Goal: Information Seeking & Learning: Learn about a topic

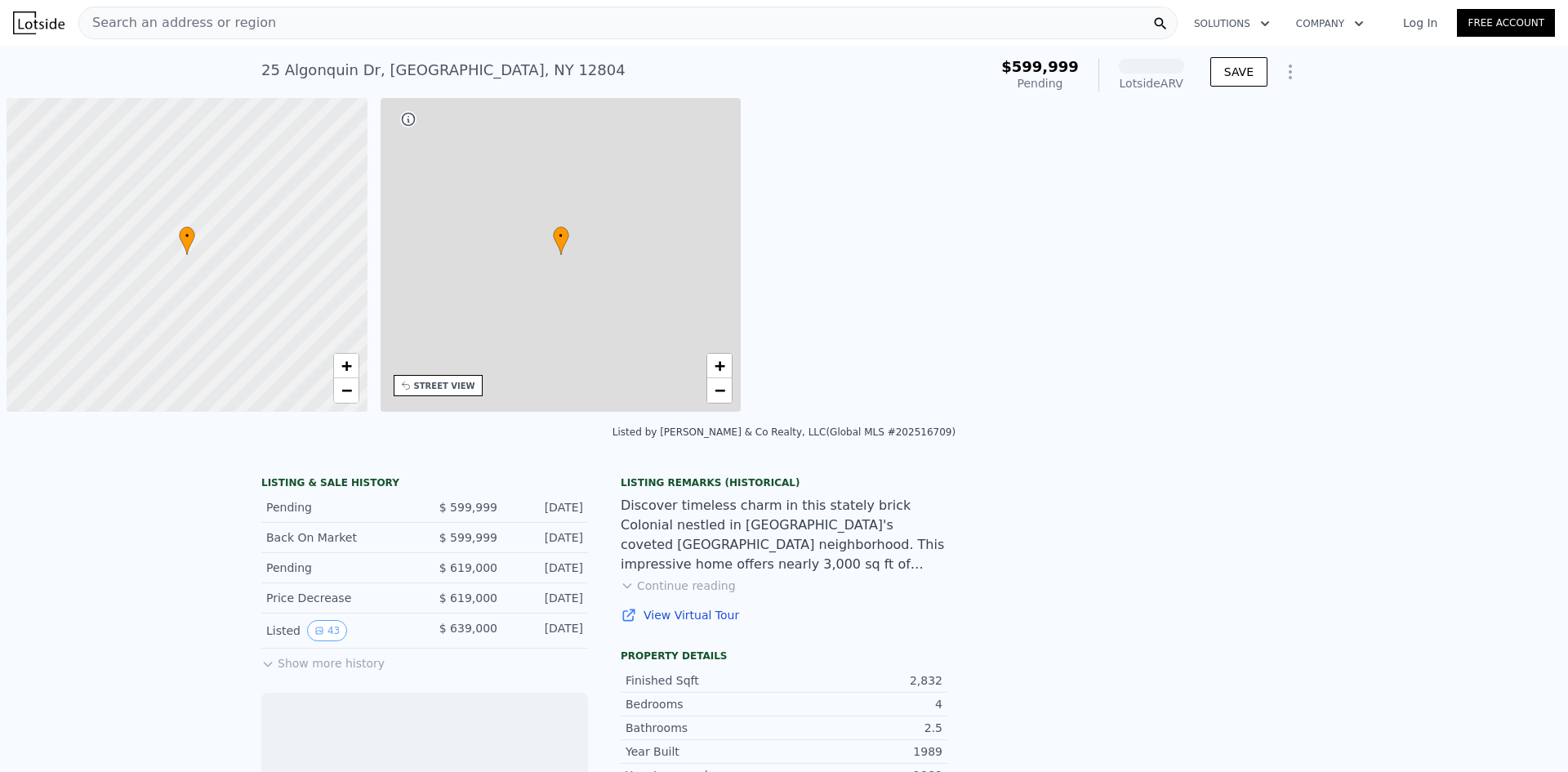
scroll to position [0, 7]
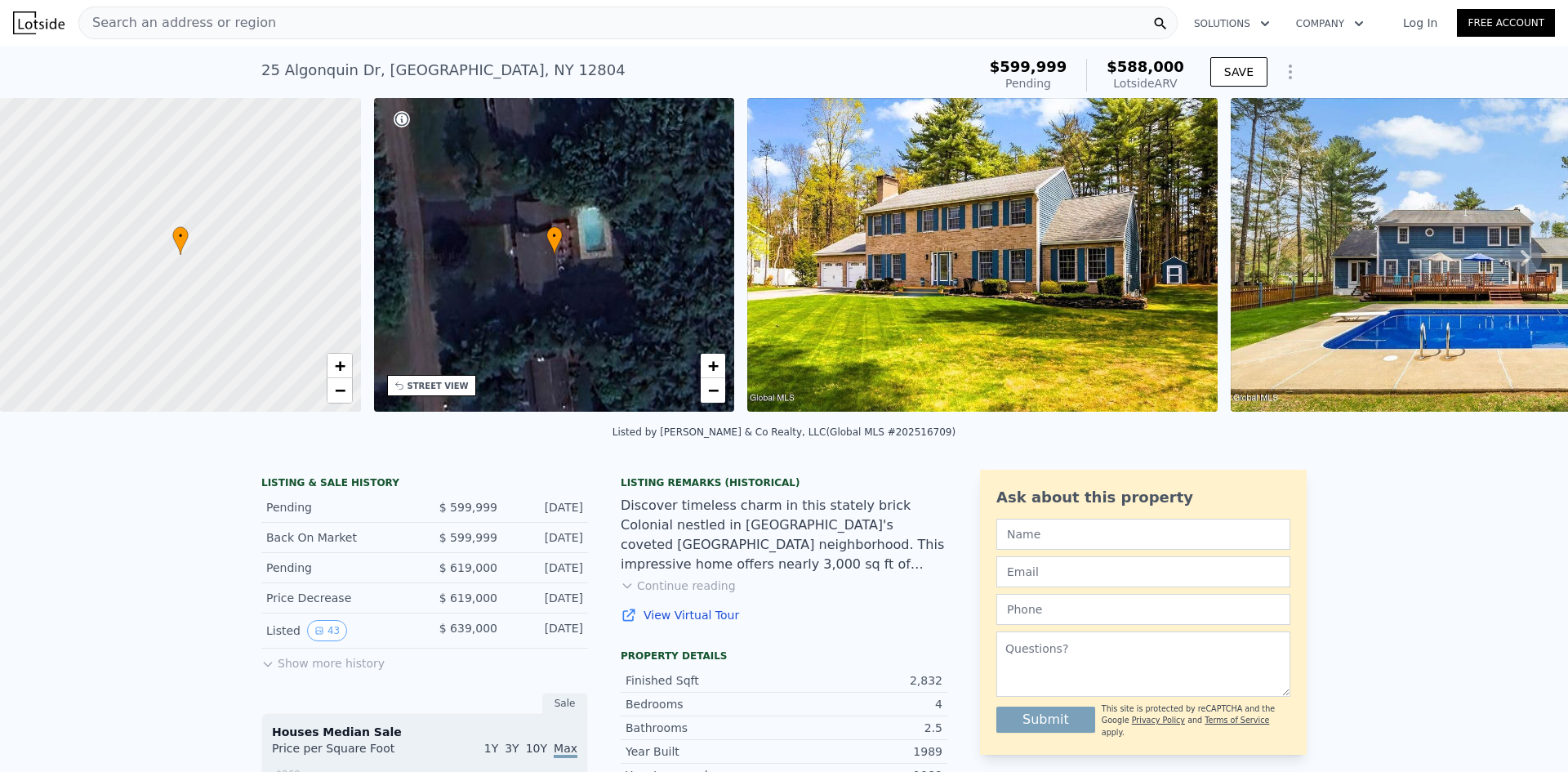
drag, startPoint x: 1187, startPoint y: 87, endPoint x: 986, endPoint y: 63, distance: 202.4
click at [990, 57] on div "[STREET_ADDRESS] Pending from $599,999 (~ARV $588k ) $599,999 Pending $588,000 …" at bounding box center [784, 75] width 1045 height 46
click at [970, 63] on div "[STREET_ADDRESS] Pending from $599,999 (~ARV $588k )" at bounding box center [616, 75] width 709 height 46
drag, startPoint x: 1182, startPoint y: 78, endPoint x: 991, endPoint y: 63, distance: 191.6
click at [1008, 57] on div "[STREET_ADDRESS] Pending from $599,999 (~ARV $588k ) $599,999 Pending $588,000 …" at bounding box center [784, 75] width 1045 height 46
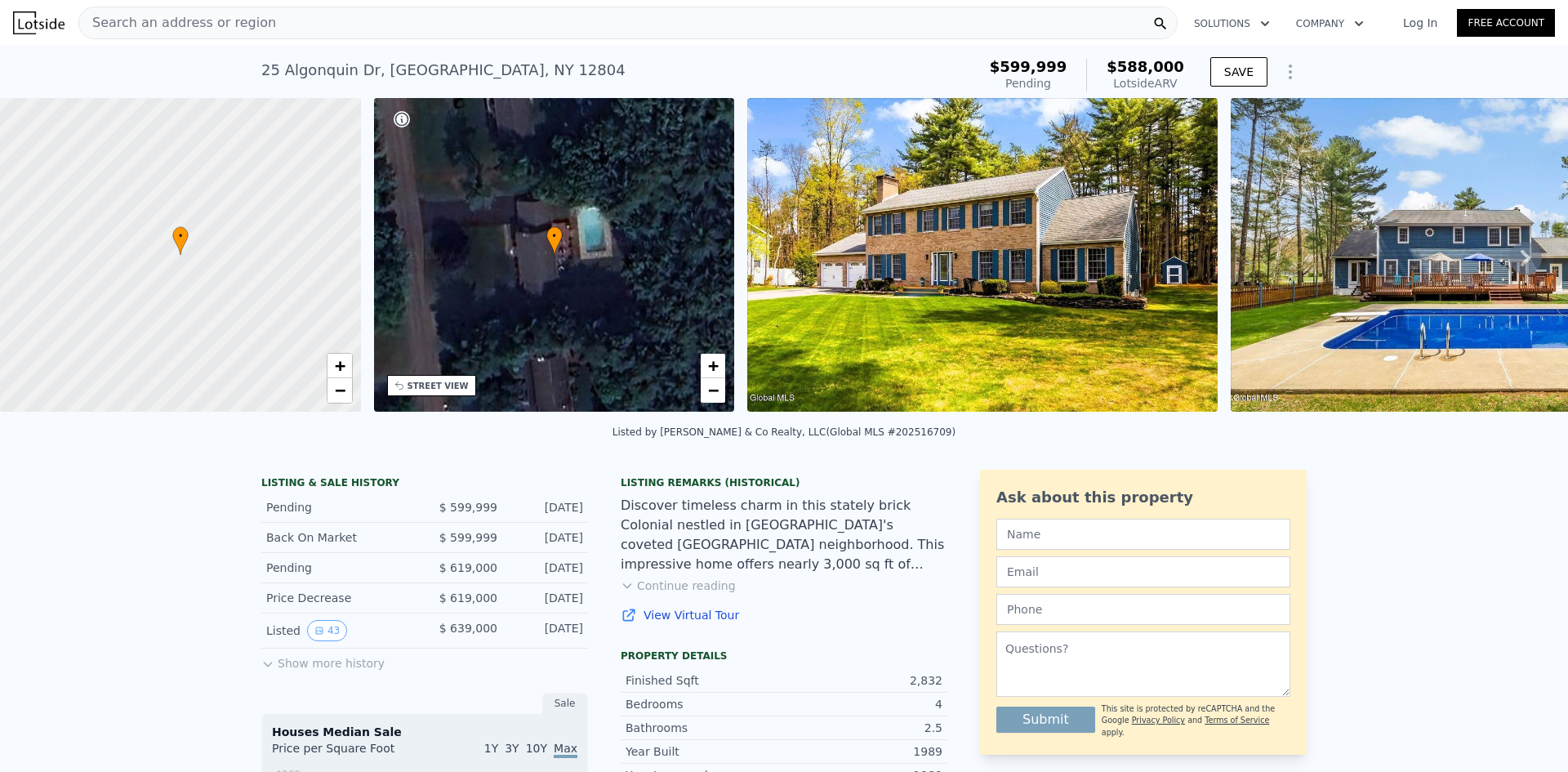
click at [970, 63] on div "[STREET_ADDRESS] Pending from $599,999 (~ARV $588k )" at bounding box center [616, 75] width 709 height 46
drag, startPoint x: 1178, startPoint y: 84, endPoint x: 965, endPoint y: 63, distance: 214.0
click at [965, 63] on div "[STREET_ADDRESS] Pending from $599,999 (~ARV $588k ) $599,999 Pending $588,000 …" at bounding box center [784, 75] width 1045 height 46
click at [949, 68] on div "[STREET_ADDRESS] Pending from $599,999 (~ARV $588k )" at bounding box center [616, 75] width 709 height 46
drag, startPoint x: 1193, startPoint y: 84, endPoint x: 915, endPoint y: 59, distance: 279.1
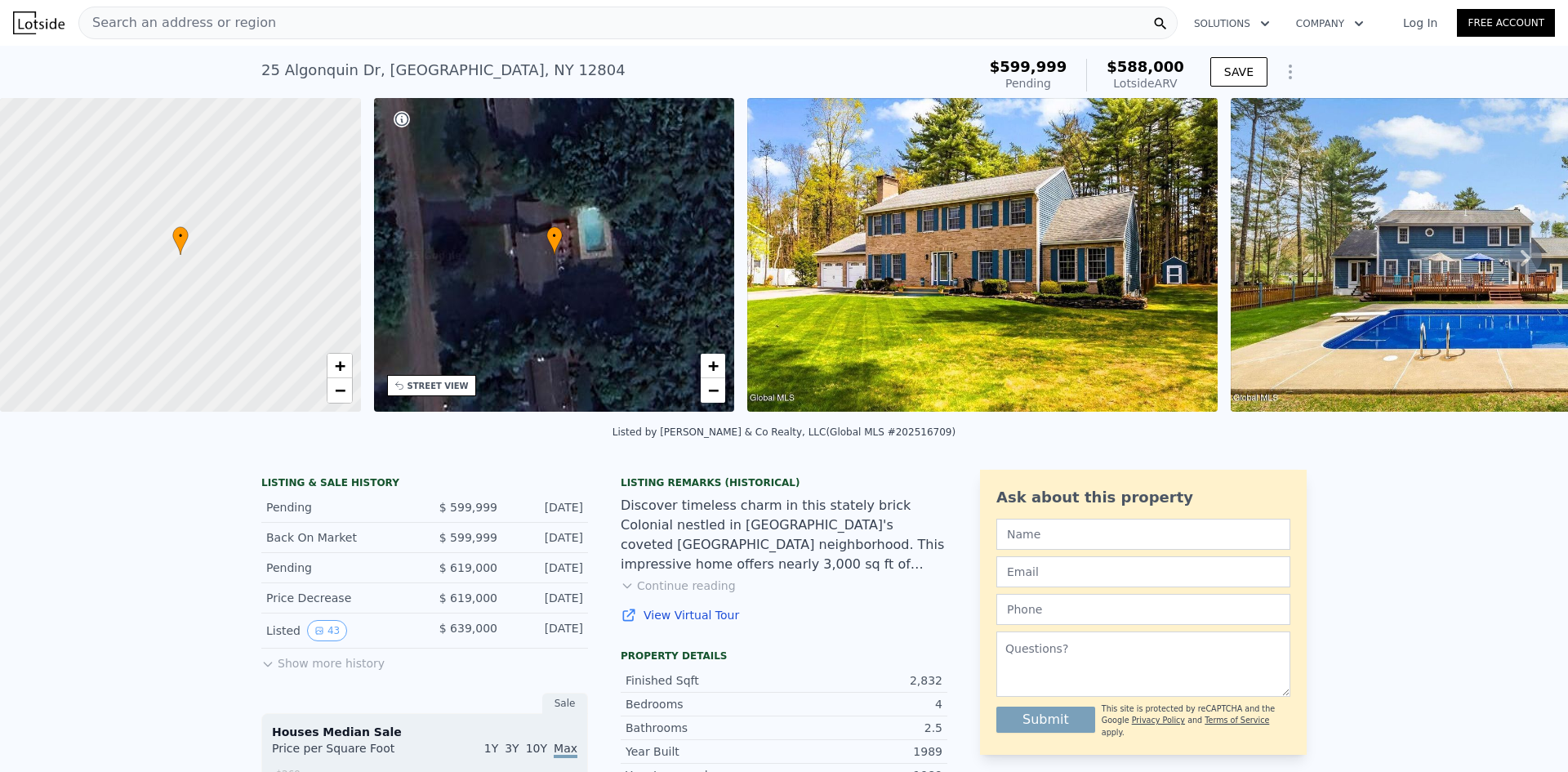
click at [915, 59] on div "[STREET_ADDRESS] Pending from $599,999 (~ARV $588k ) $599,999 Pending $588,000 …" at bounding box center [784, 75] width 1045 height 46
click at [910, 59] on div "[STREET_ADDRESS] Pending from $599,999 (~ARV $588k )" at bounding box center [616, 75] width 709 height 46
drag, startPoint x: 1188, startPoint y: 79, endPoint x: 1110, endPoint y: 67, distance: 78.9
click at [1110, 67] on div "$599,999 Pending $588,000 Lotside ARV" at bounding box center [1087, 75] width 207 height 46
click at [1110, 67] on div "$588,000 Lotside ARV" at bounding box center [1135, 74] width 98 height 32
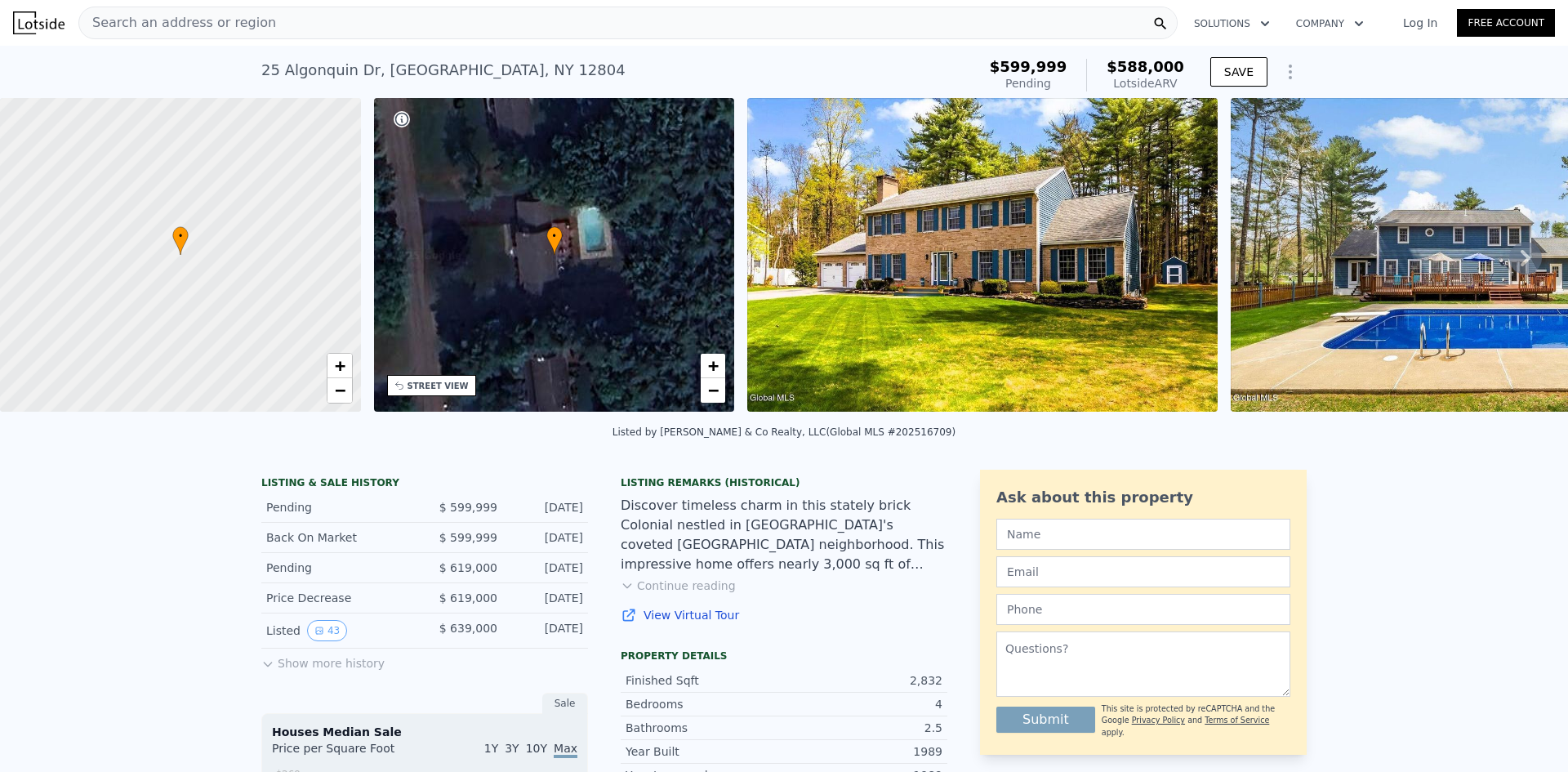
drag, startPoint x: 1178, startPoint y: 80, endPoint x: 1098, endPoint y: 68, distance: 80.9
click at [1098, 68] on div "$588,000 Lotside ARV" at bounding box center [1135, 74] width 98 height 32
drag, startPoint x: 1181, startPoint y: 83, endPoint x: 1097, endPoint y: 67, distance: 85.5
click at [1097, 67] on div "$599,999 Pending $588,000 Lotside ARV" at bounding box center [1086, 74] width 194 height 32
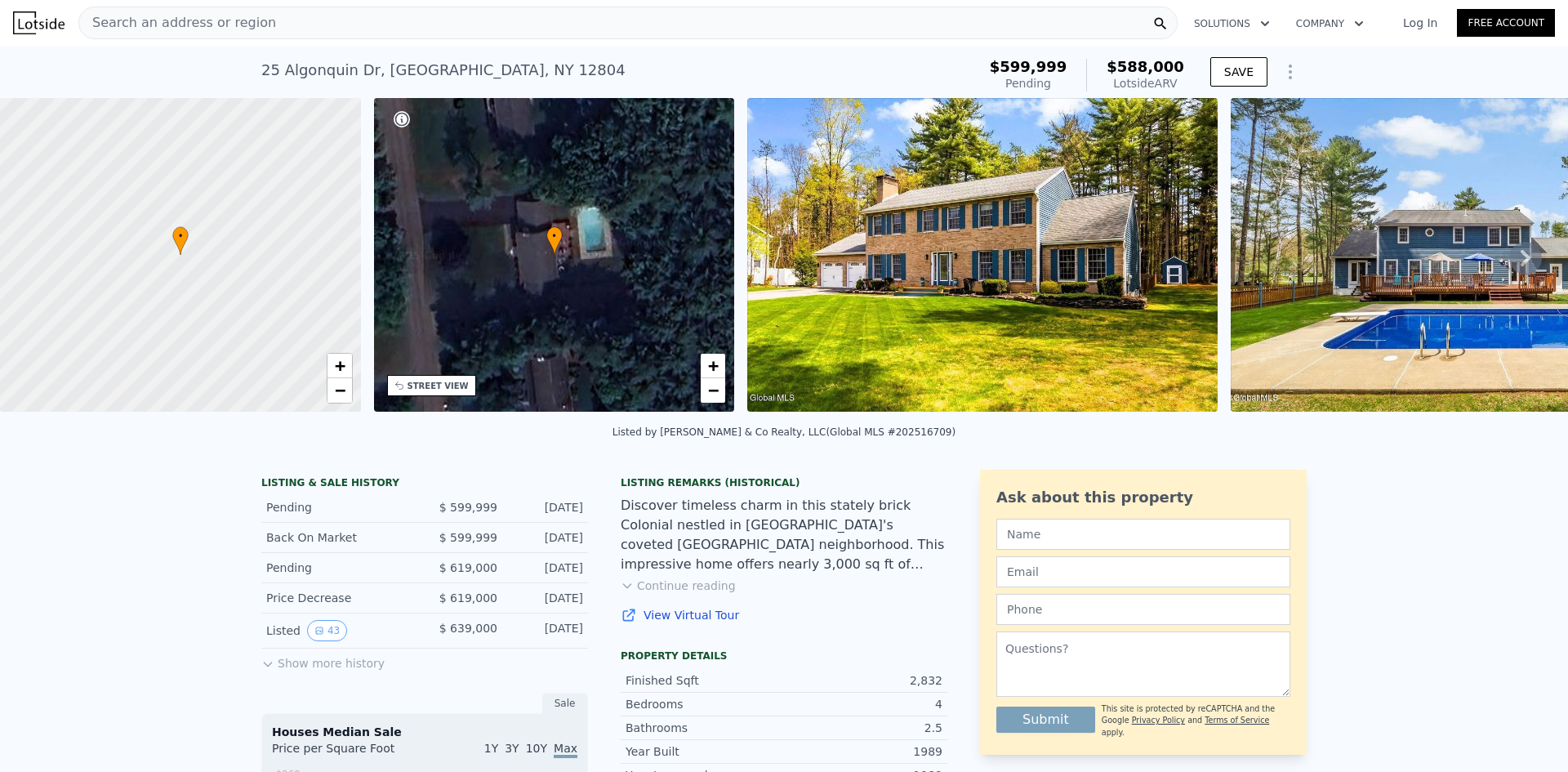
click at [1097, 67] on div "$599,999 Pending $588,000 Lotside ARV" at bounding box center [1086, 74] width 194 height 32
drag, startPoint x: 1083, startPoint y: 76, endPoint x: 996, endPoint y: 60, distance: 88.5
click at [996, 60] on div "[STREET_ADDRESS] Pending from $599,999 (~ARV $588k ) $599,999 Pending $588,000 …" at bounding box center [784, 75] width 1045 height 46
click at [970, 63] on div "[STREET_ADDRESS] Pending from $599,999 (~ARV $588k )" at bounding box center [616, 75] width 709 height 46
drag, startPoint x: 1061, startPoint y: 77, endPoint x: 956, endPoint y: 65, distance: 105.7
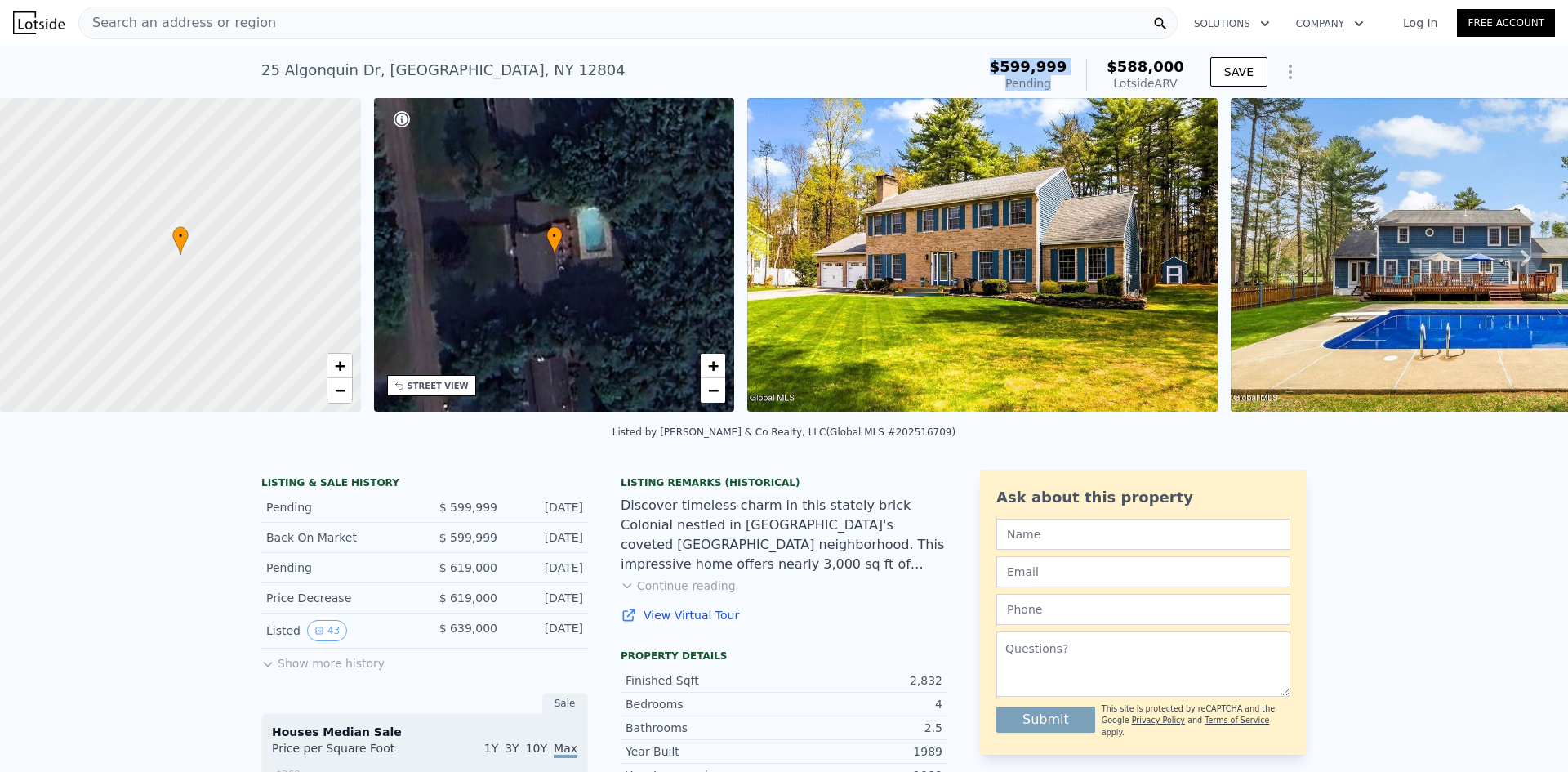
click at [956, 65] on div "[STREET_ADDRESS] Pending from $599,999 (~ARV $588k ) $599,999 Pending $588,000 …" at bounding box center [784, 75] width 1045 height 46
click at [956, 65] on div "[STREET_ADDRESS] Pending from $599,999 (~ARV $588k )" at bounding box center [616, 75] width 709 height 46
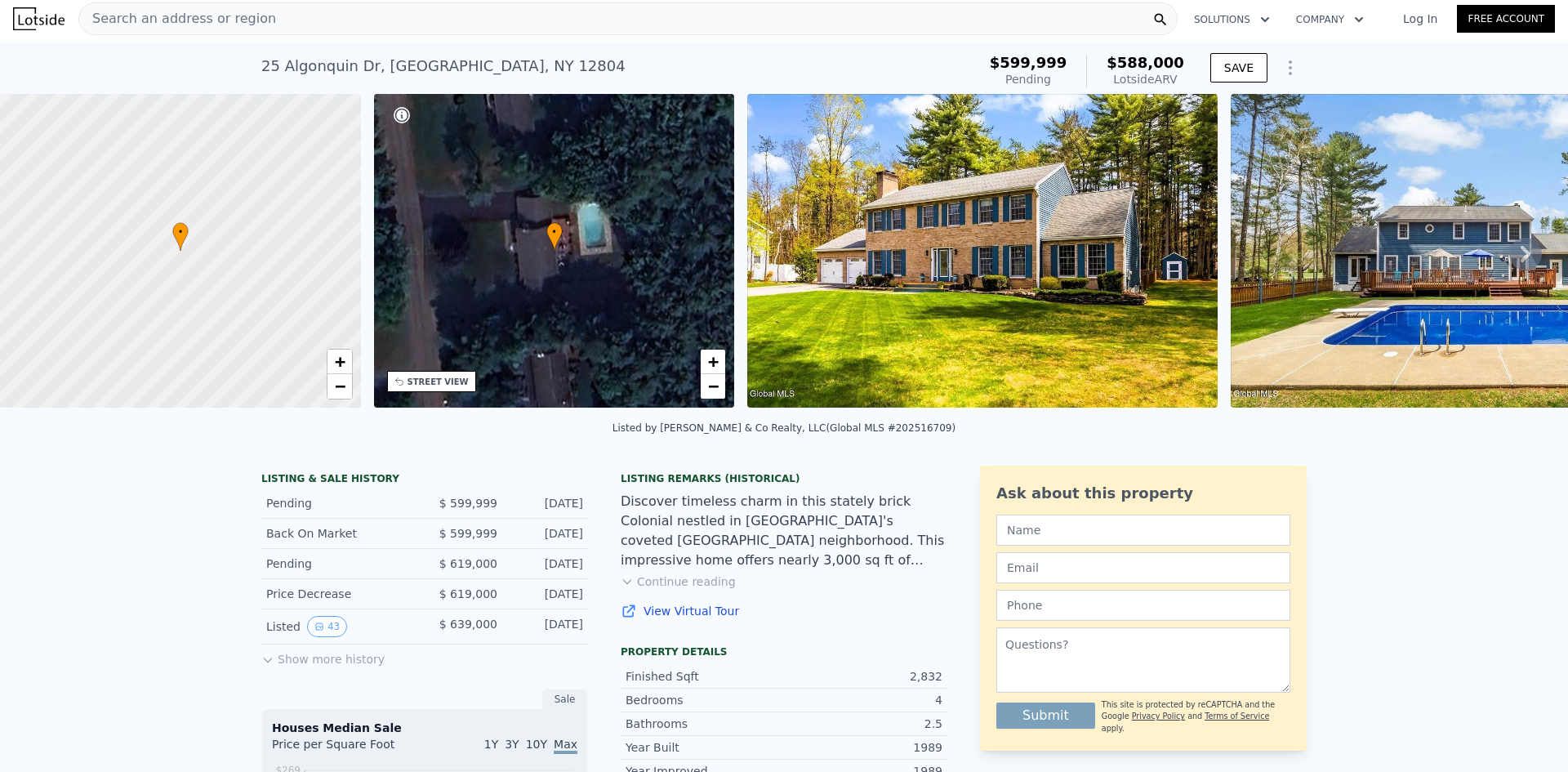
scroll to position [0, 0]
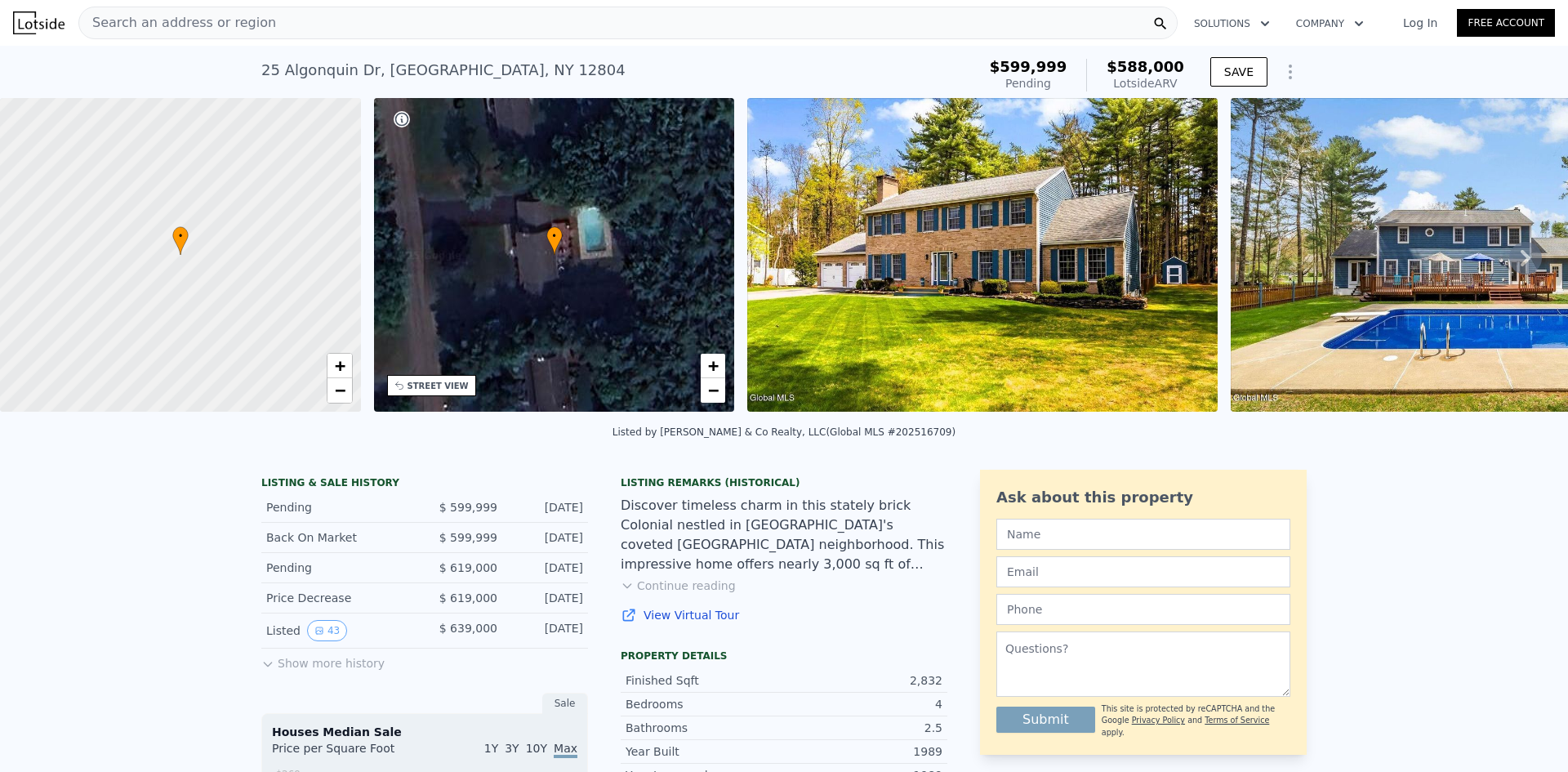
drag, startPoint x: 1183, startPoint y: 89, endPoint x: 976, endPoint y: 72, distance: 207.7
click at [1012, 74] on div "$599,999 Pending $588,000 Lotside ARV" at bounding box center [1087, 75] width 207 height 46
click at [970, 72] on div "[STREET_ADDRESS] Pending from $599,999 (~ARV $588k )" at bounding box center [616, 75] width 709 height 46
drag, startPoint x: 1183, startPoint y: 89, endPoint x: 988, endPoint y: 73, distance: 195.7
click at [988, 73] on div "[STREET_ADDRESS] Pending from $599,999 (~ARV $588k ) $599,999 Pending $588,000 …" at bounding box center [784, 75] width 1045 height 46
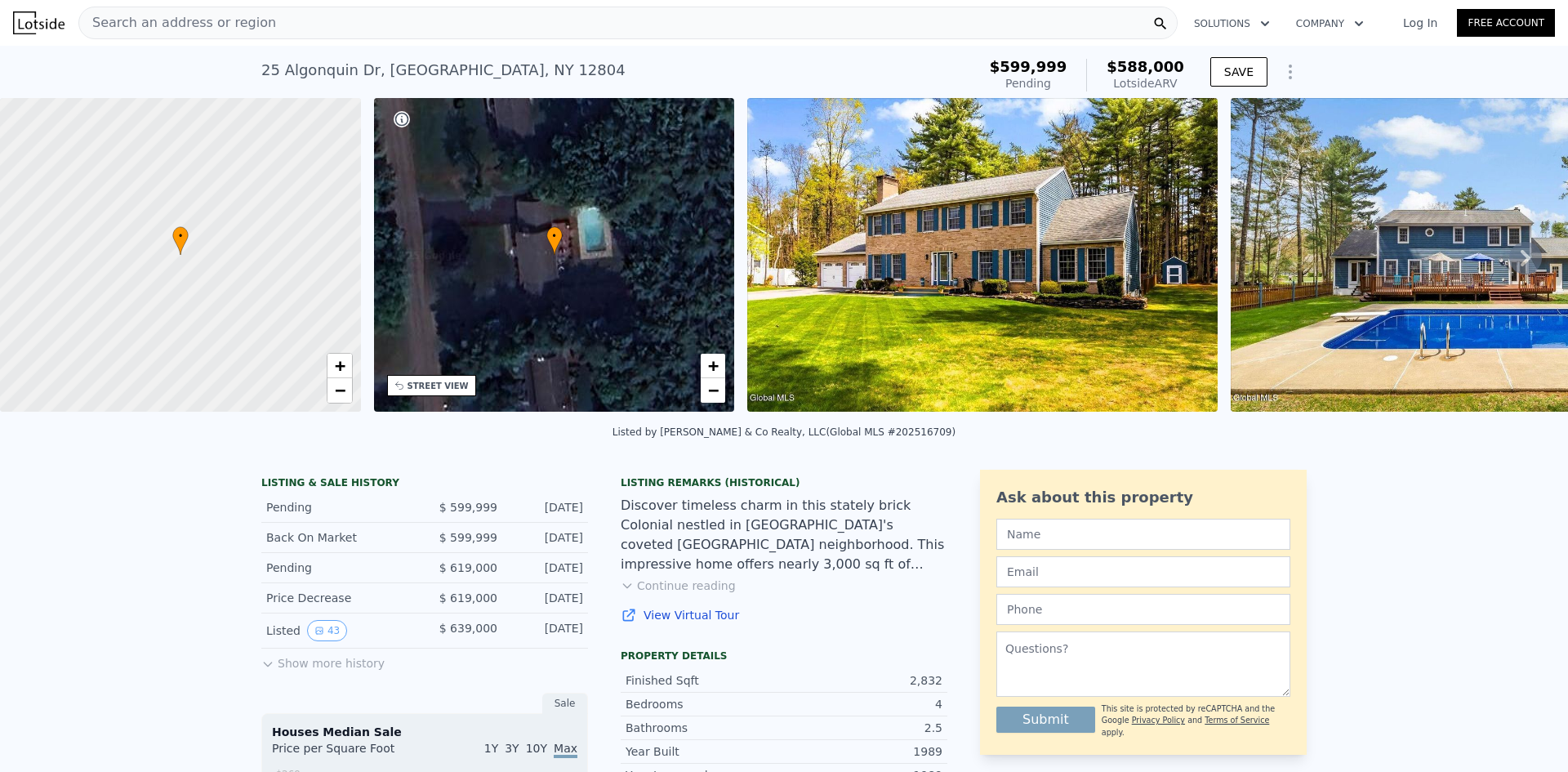
click at [708, 62] on div "[STREET_ADDRESS] Pending from $599,999 (~ARV $588k )" at bounding box center [616, 75] width 709 height 46
click at [1173, 81] on div "Lotside ARV" at bounding box center [1145, 83] width 77 height 17
drag, startPoint x: 1182, startPoint y: 80, endPoint x: 924, endPoint y: 77, distance: 258.0
click at [958, 75] on div "[STREET_ADDRESS] Pending from $599,999 (~ARV $588k ) $599,999 Pending $588,000 …" at bounding box center [784, 75] width 1045 height 46
click at [911, 77] on div "[STREET_ADDRESS] Pending from $599,999 (~ARV $588k )" at bounding box center [616, 75] width 709 height 46
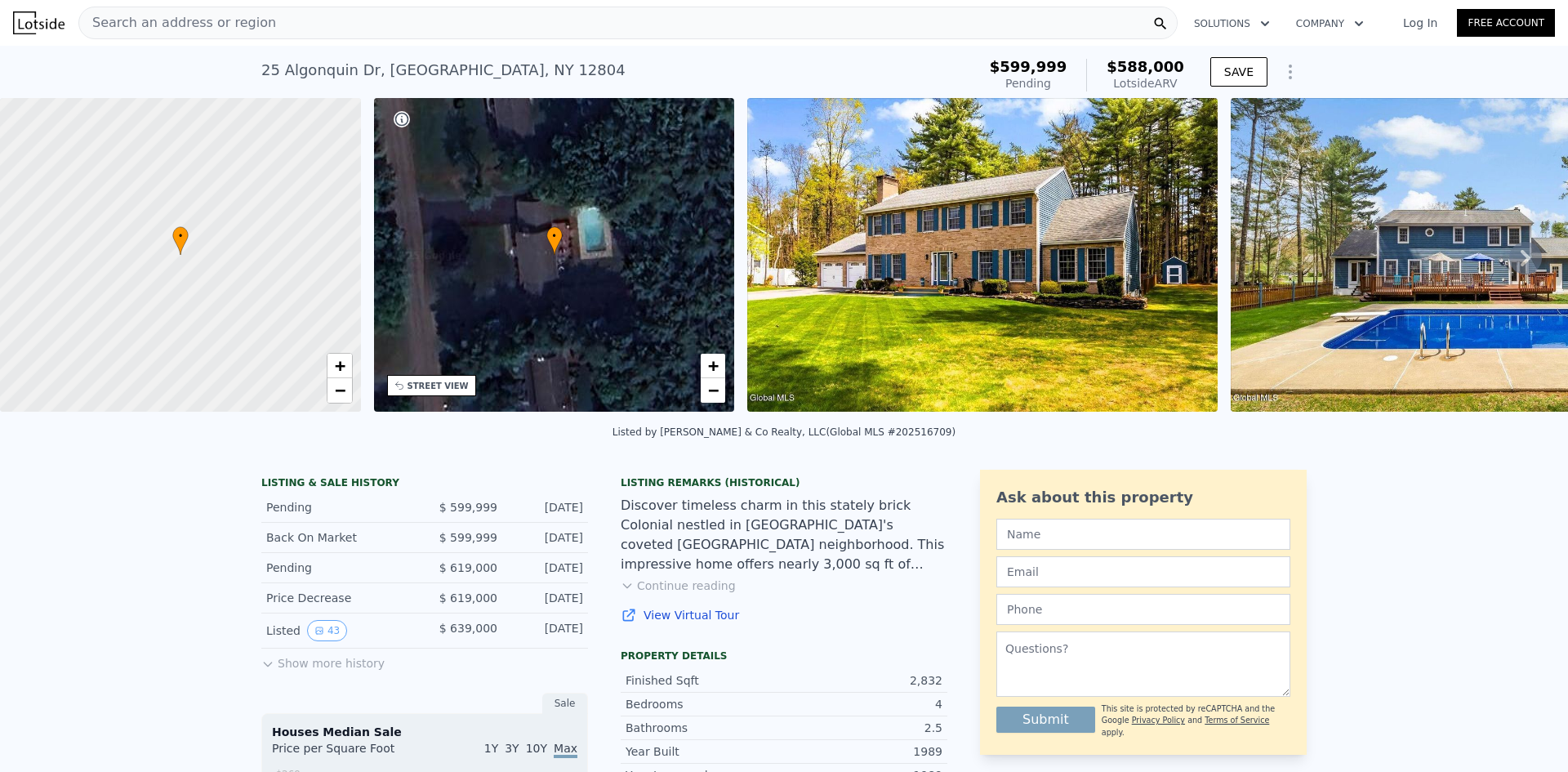
drag, startPoint x: 1169, startPoint y: 82, endPoint x: 1113, endPoint y: 68, distance: 57.7
click at [1118, 68] on div "$599,999 Pending $588,000 Lotside ARV" at bounding box center [1087, 75] width 207 height 46
click at [1113, 68] on div "$588,000 Lotside ARV" at bounding box center [1135, 74] width 98 height 32
drag, startPoint x: 1178, startPoint y: 82, endPoint x: 1116, endPoint y: 67, distance: 63.8
click at [1116, 67] on div "$588,000 Lotside ARV" at bounding box center [1135, 74] width 98 height 32
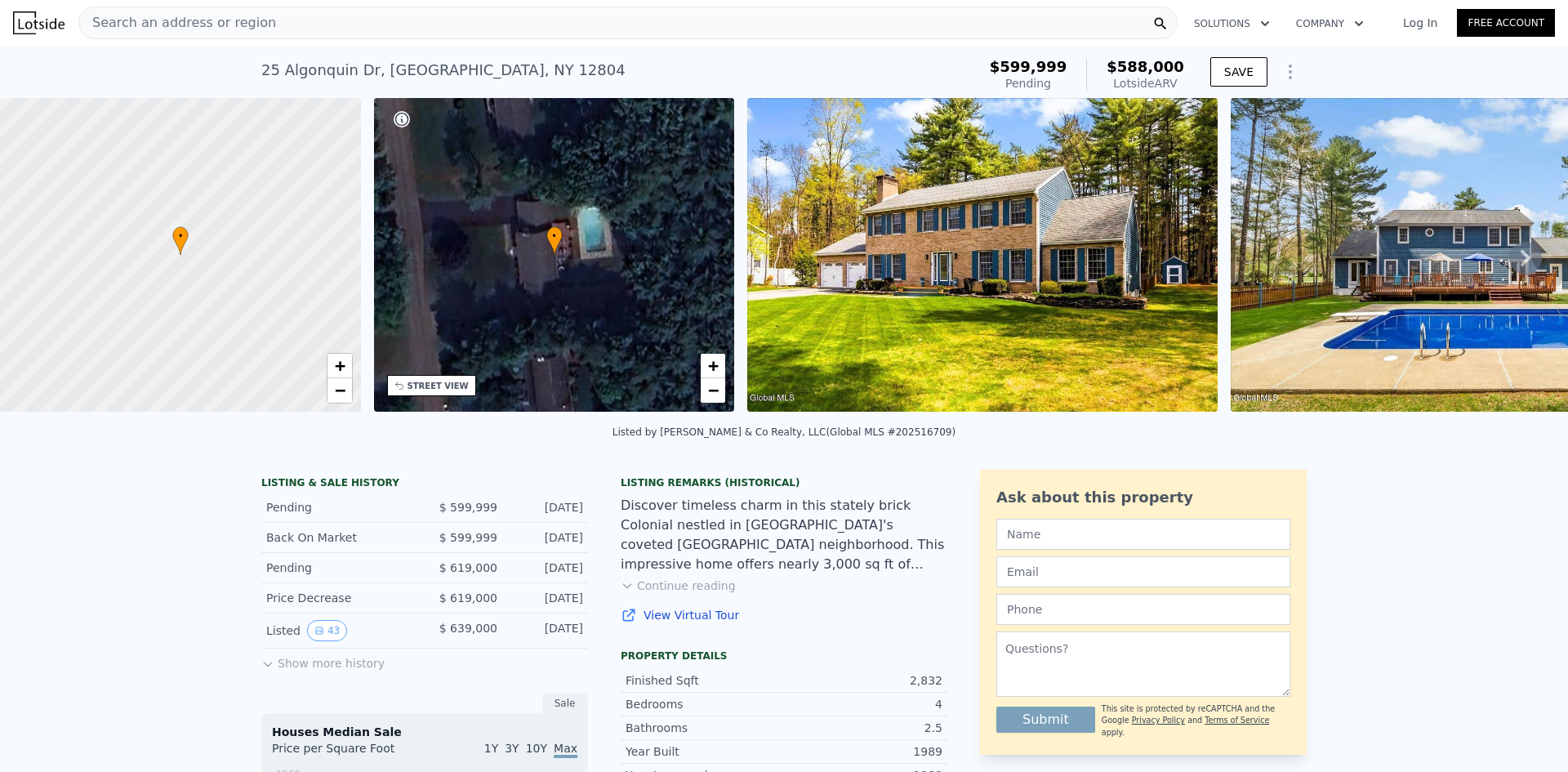
click at [1115, 67] on div "$588,000 Lotside ARV" at bounding box center [1135, 74] width 98 height 32
drag, startPoint x: 1179, startPoint y: 81, endPoint x: 1114, endPoint y: 71, distance: 65.8
click at [1114, 71] on div "$588,000 Lotside ARV" at bounding box center [1135, 74] width 98 height 32
drag, startPoint x: 1073, startPoint y: 77, endPoint x: 975, endPoint y: 58, distance: 99.8
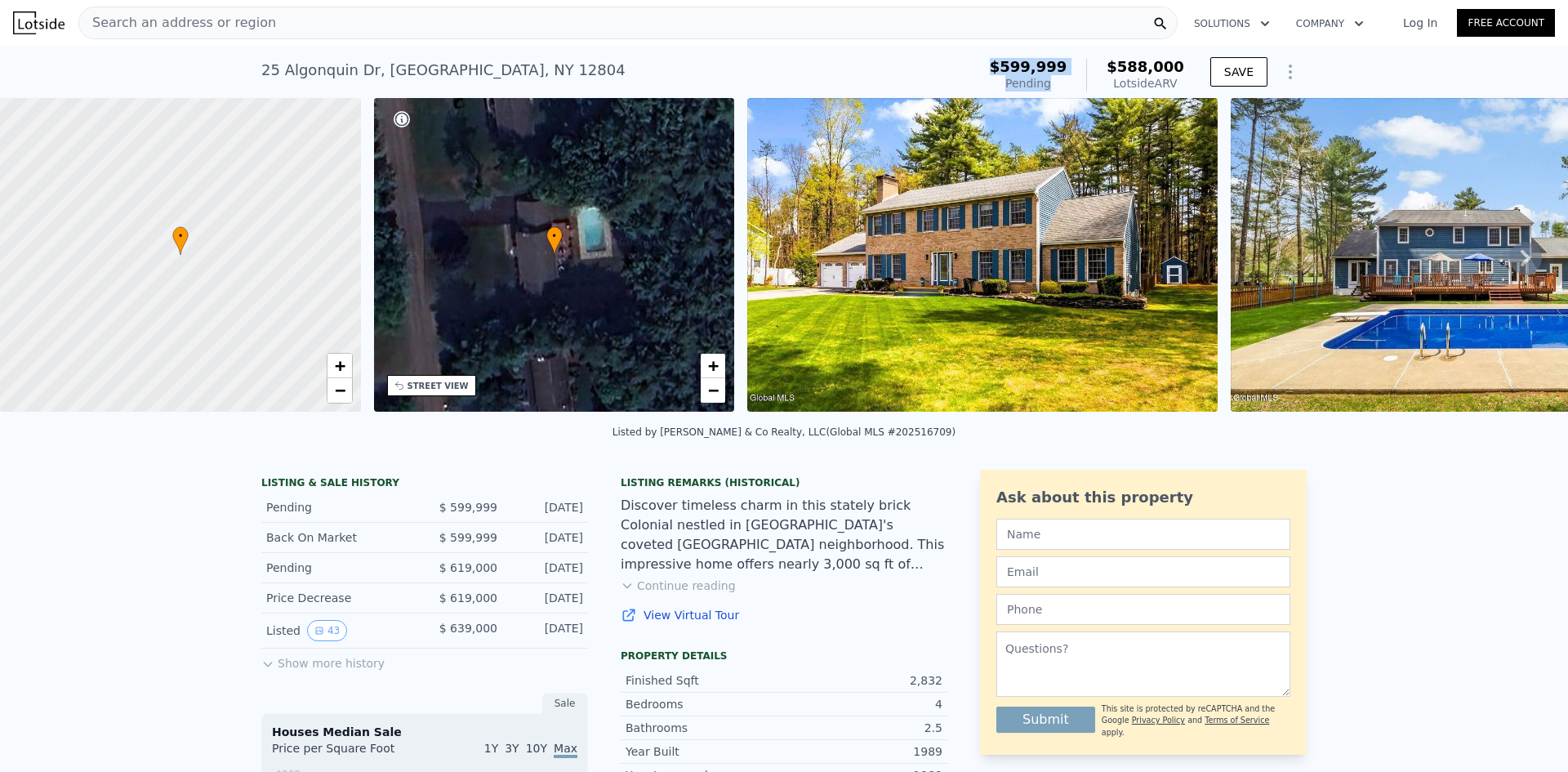
click at [975, 58] on div "[STREET_ADDRESS] Pending from $599,999 (~ARV $588k ) $599,999 Pending $588,000 …" at bounding box center [784, 75] width 1045 height 46
click at [970, 58] on div "[STREET_ADDRESS] Pending from $599,999 (~ARV $588k )" at bounding box center [616, 75] width 709 height 46
drag, startPoint x: 1080, startPoint y: 77, endPoint x: 970, endPoint y: 58, distance: 111.6
click at [970, 58] on div "[STREET_ADDRESS] Pending from $599,999 (~ARV $588k ) $599,999 Pending $588,000 …" at bounding box center [784, 75] width 1045 height 46
click at [970, 65] on div "[STREET_ADDRESS] Pending from $599,999 (~ARV $588k )" at bounding box center [616, 75] width 709 height 46
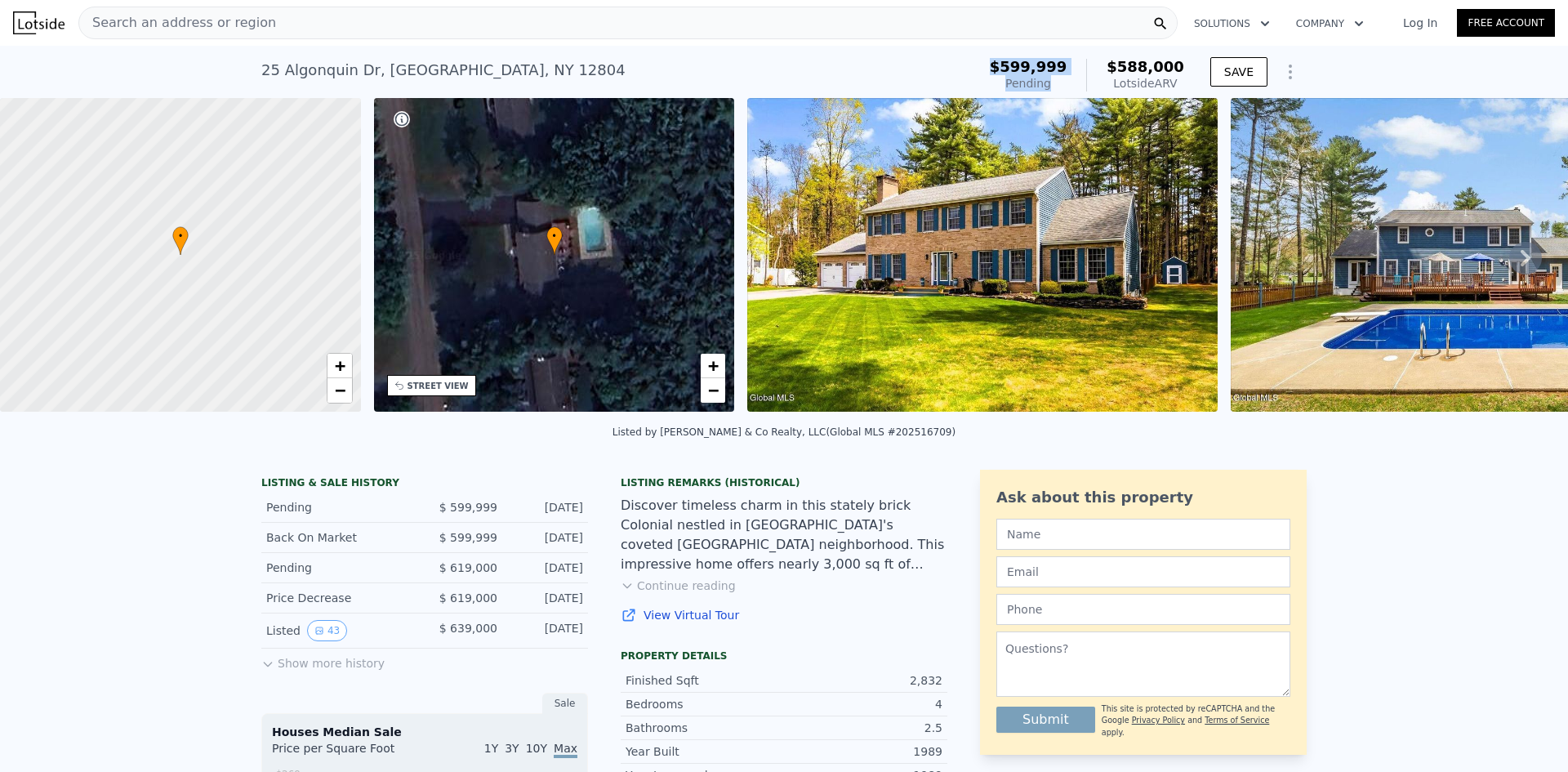
drag, startPoint x: 1068, startPoint y: 79, endPoint x: 963, endPoint y: 61, distance: 106.5
click at [963, 61] on div "[STREET_ADDRESS] Pending from $599,999 (~ARV $588k ) $599,999 Pending $588,000 …" at bounding box center [784, 75] width 1045 height 46
click at [963, 61] on div "[STREET_ADDRESS] Pending from $599,999 (~ARV $588k )" at bounding box center [616, 75] width 709 height 46
drag, startPoint x: 1081, startPoint y: 75, endPoint x: 967, endPoint y: 60, distance: 115.0
click at [967, 60] on div "[STREET_ADDRESS] Pending from $599,999 (~ARV $588k ) $599,999 Pending $588,000 …" at bounding box center [784, 75] width 1045 height 46
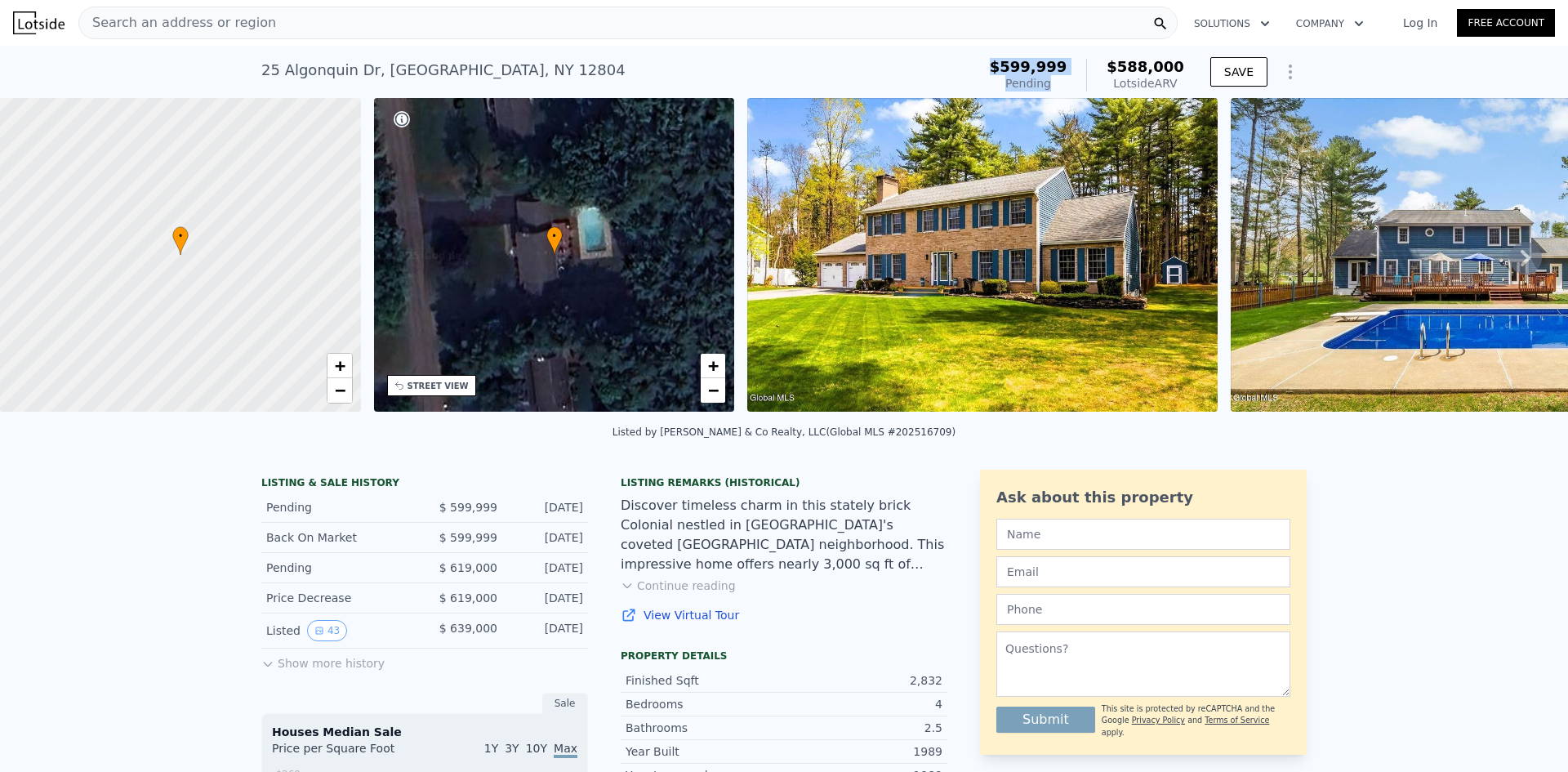
click at [967, 60] on div "[STREET_ADDRESS] Pending from $599,999 (~ARV $588k )" at bounding box center [616, 75] width 709 height 46
drag, startPoint x: 1064, startPoint y: 76, endPoint x: 941, endPoint y: 61, distance: 123.9
click at [941, 61] on div "[STREET_ADDRESS] Pending from $599,999 (~ARV $588k ) $599,999 Pending $588,000 …" at bounding box center [784, 75] width 1045 height 46
click at [941, 61] on div "[STREET_ADDRESS] Pending from $599,999 (~ARV $588k )" at bounding box center [616, 75] width 709 height 46
click at [1369, 185] on img at bounding box center [1466, 254] width 471 height 314
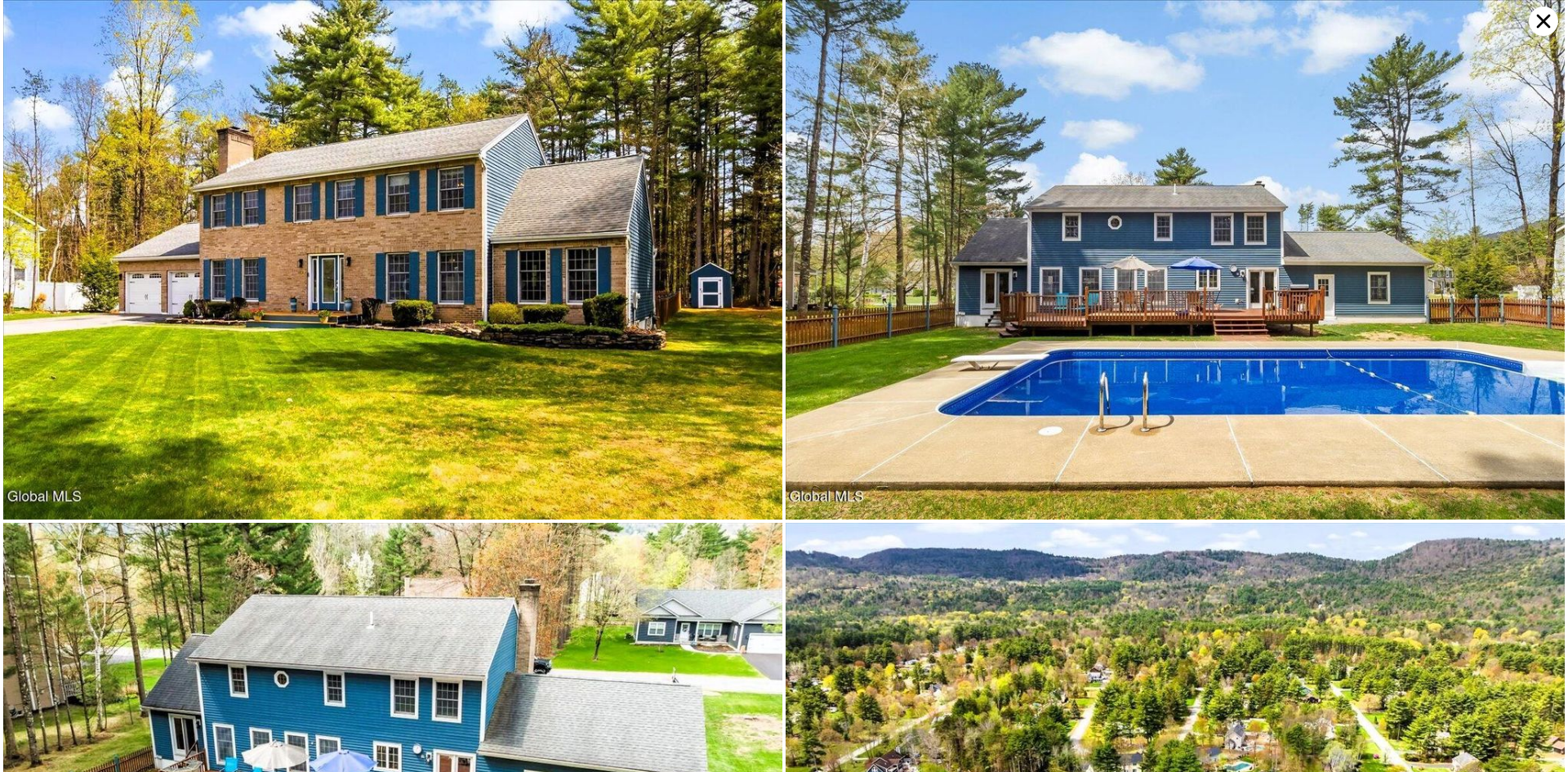
click at [957, 352] on img at bounding box center [1175, 260] width 780 height 520
